Goal: Task Accomplishment & Management: Manage account settings

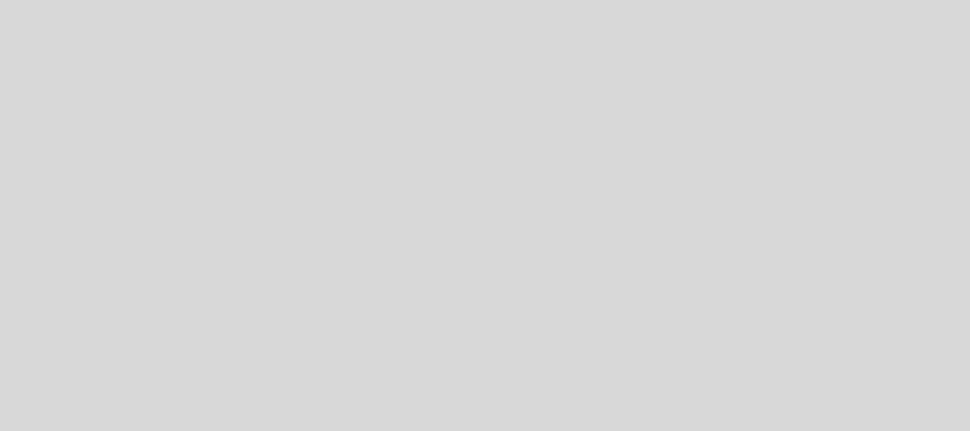
select select "es"
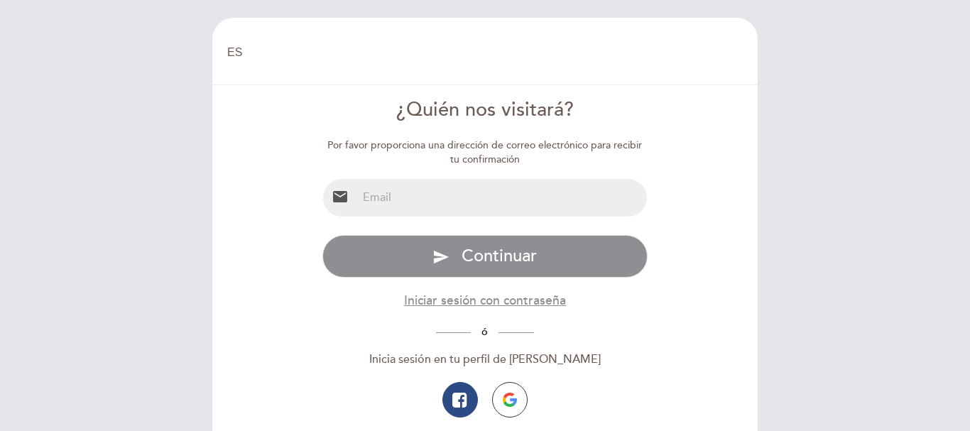
click at [497, 200] on input "email" at bounding box center [502, 198] width 291 height 38
type input "[EMAIL_ADDRESS][DOMAIN_NAME]"
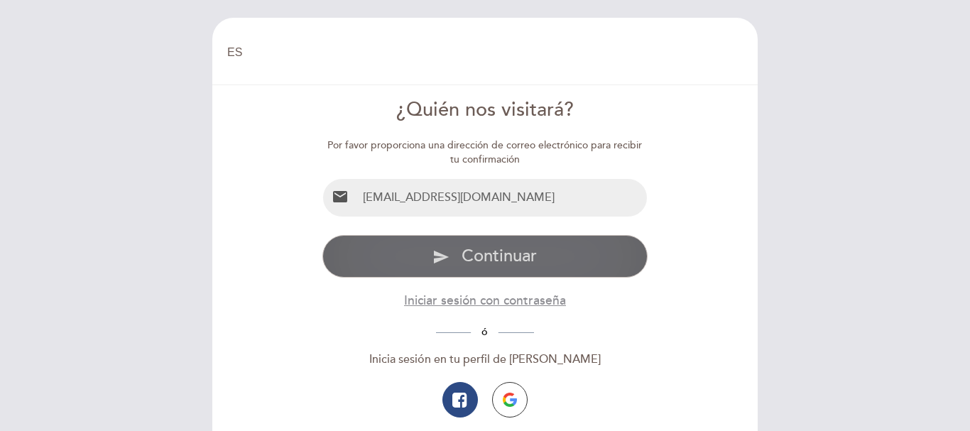
click at [511, 249] on span "Continuar" at bounding box center [499, 256] width 75 height 21
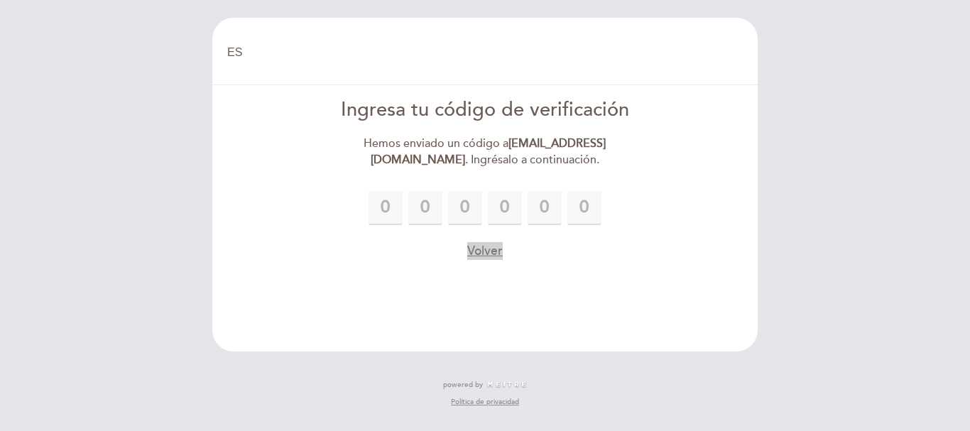
click at [488, 258] on button "Volver" at bounding box center [485, 251] width 36 height 18
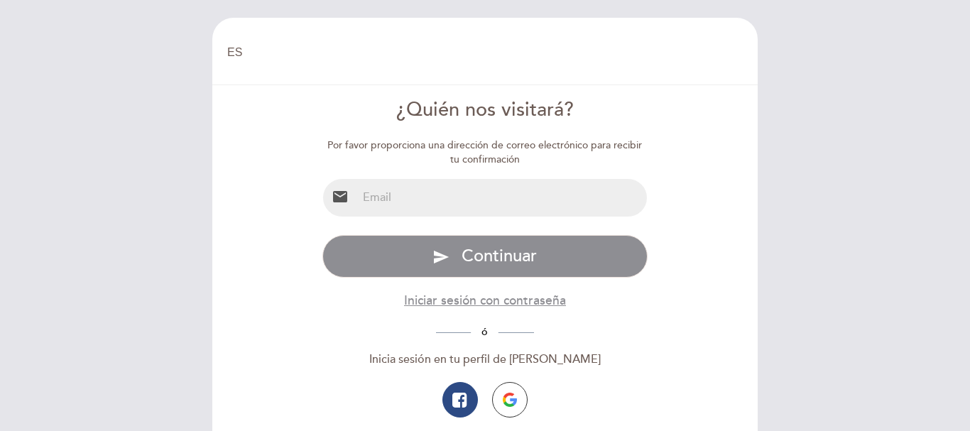
select select "es"
click at [464, 205] on input "email" at bounding box center [502, 198] width 291 height 38
click at [397, 200] on input "email" at bounding box center [502, 198] width 291 height 38
type input "[EMAIL_ADDRESS][DOMAIN_NAME]"
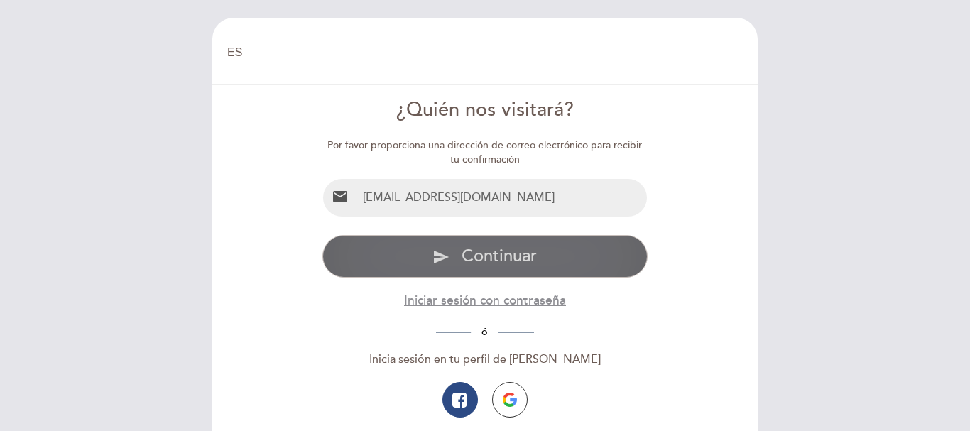
click at [497, 250] on span "Continuar" at bounding box center [499, 256] width 75 height 21
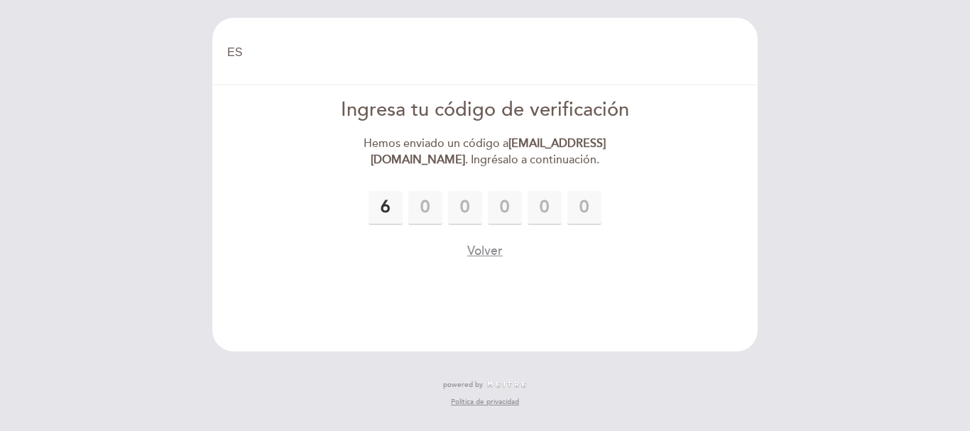
type input "6"
type input "9"
type input "3"
type input "5"
type input "9"
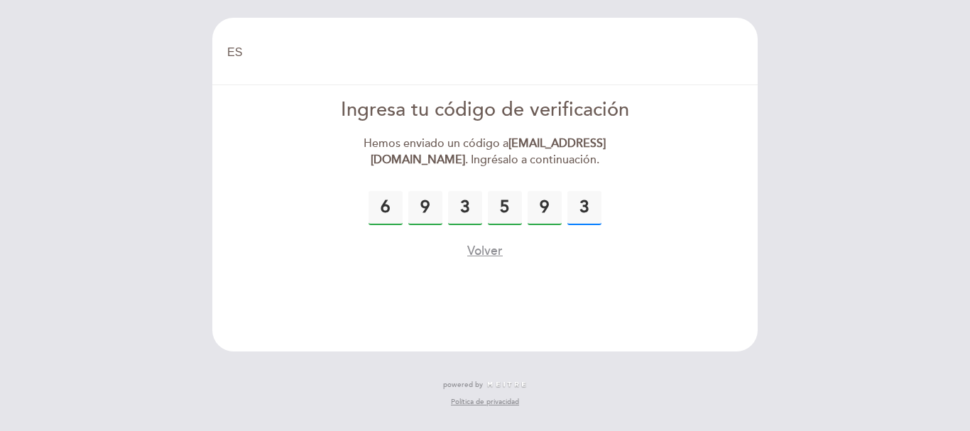
type input "3"
